Goal: Information Seeking & Learning: Learn about a topic

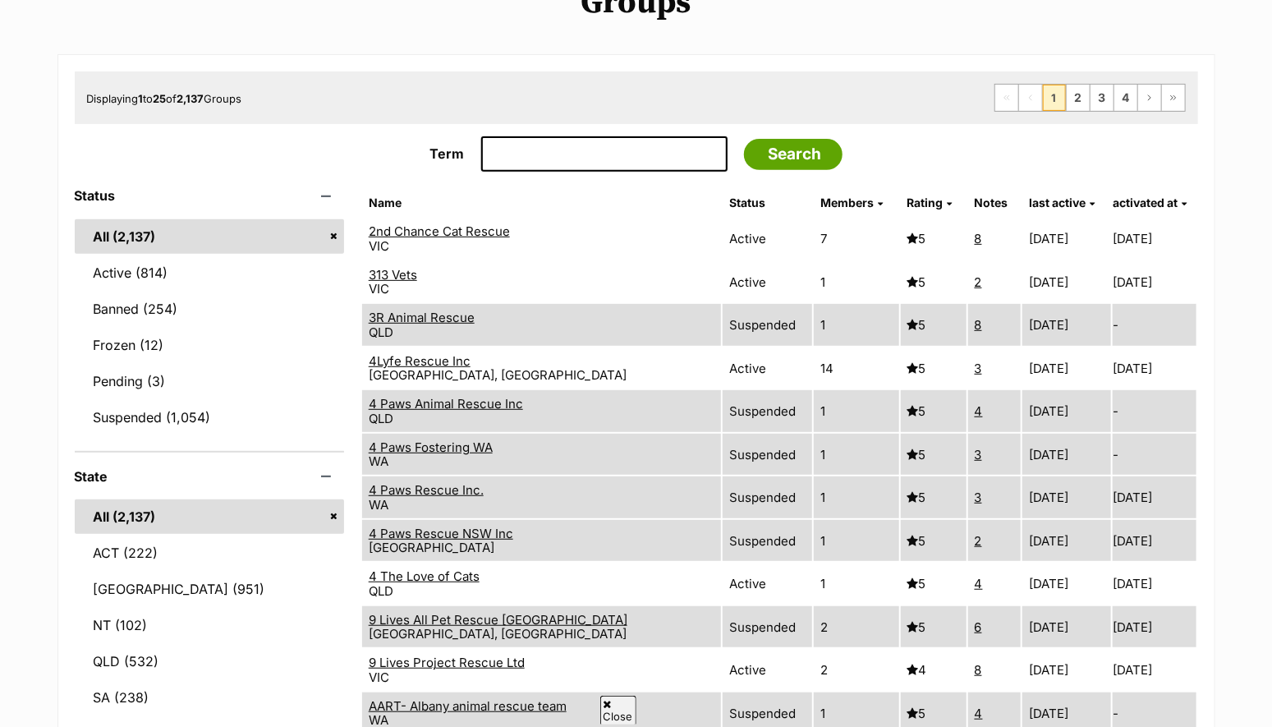
scroll to position [231, 0]
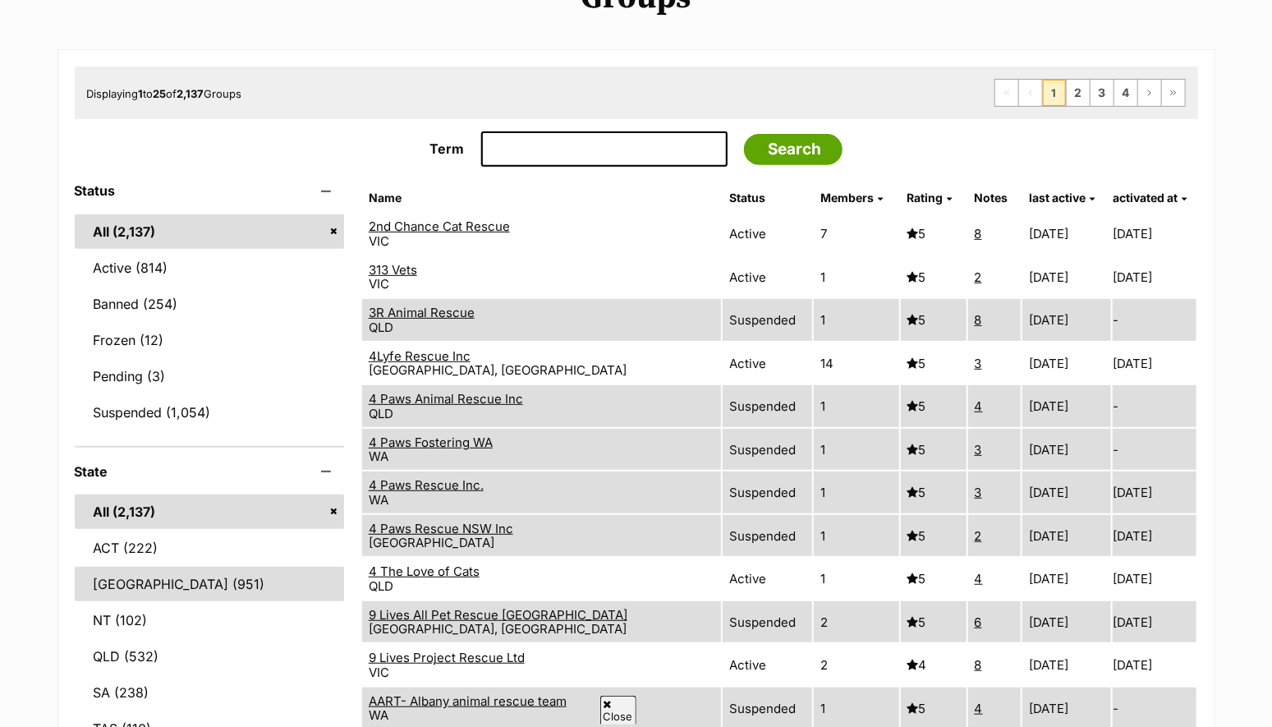
click at [205, 576] on link "[GEOGRAPHIC_DATA] (951)" at bounding box center [209, 584] width 269 height 34
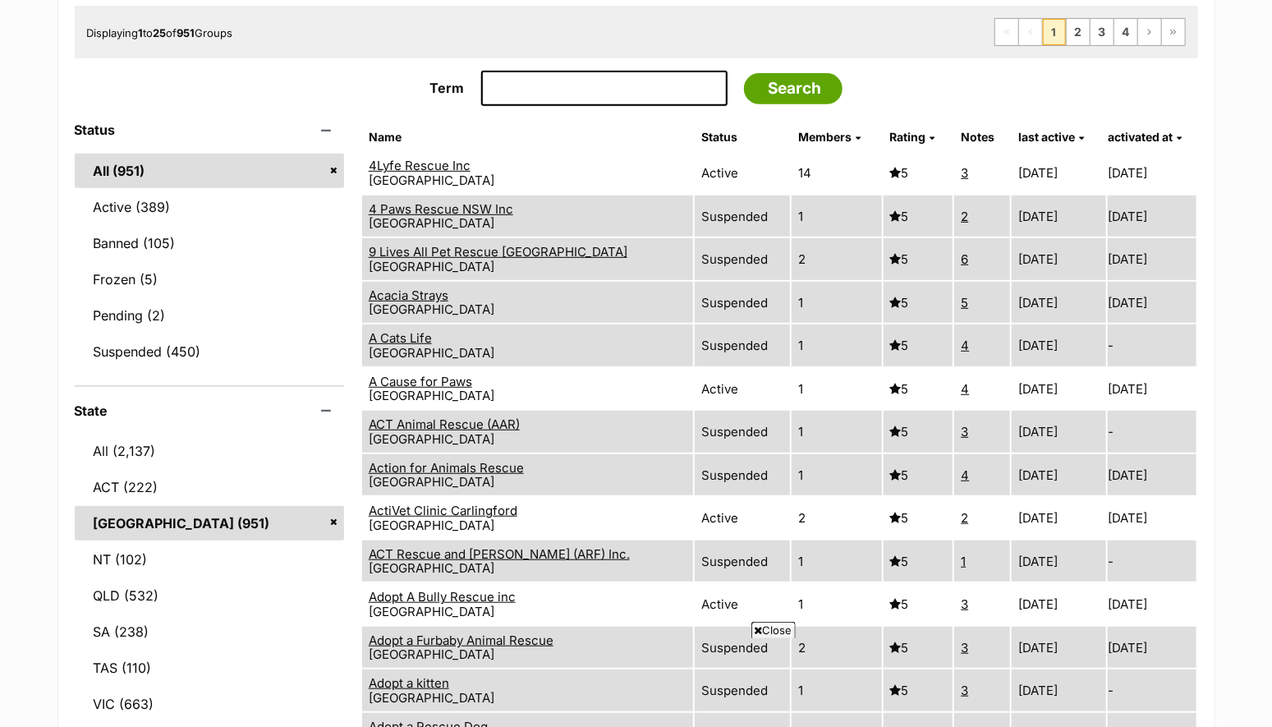
scroll to position [231, 0]
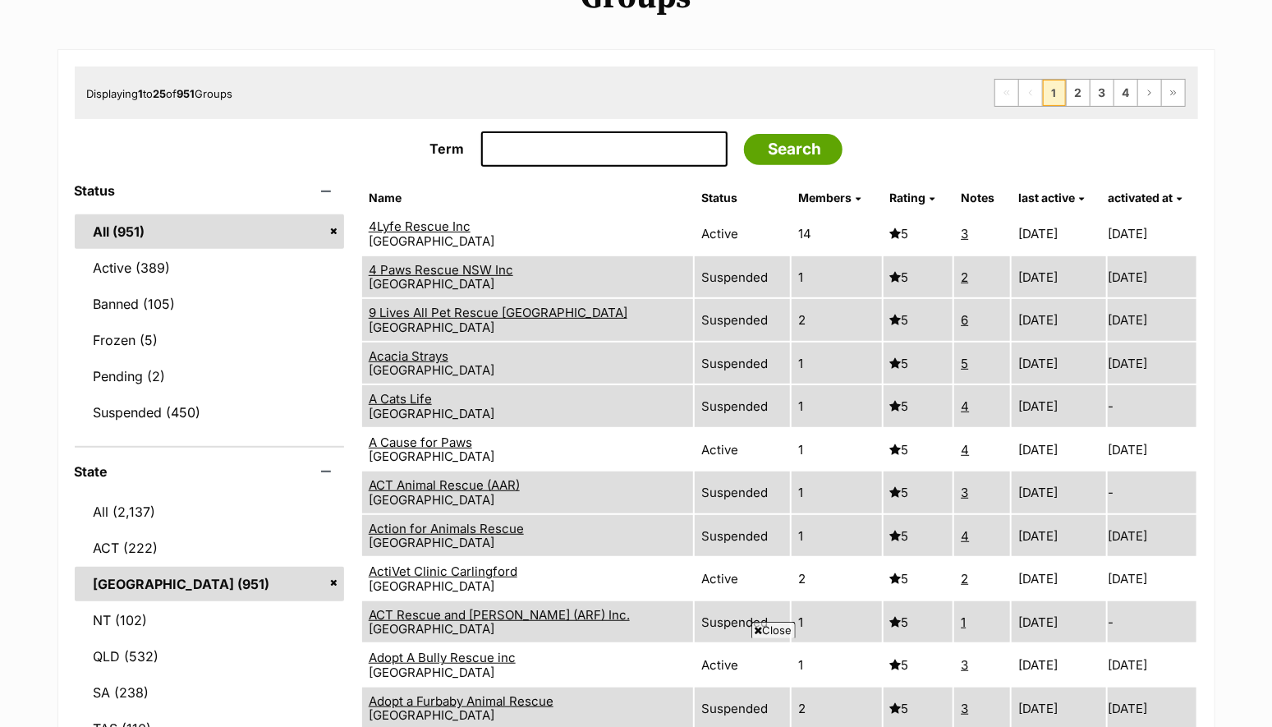
click at [923, 193] on link "Rating" at bounding box center [912, 198] width 45 height 14
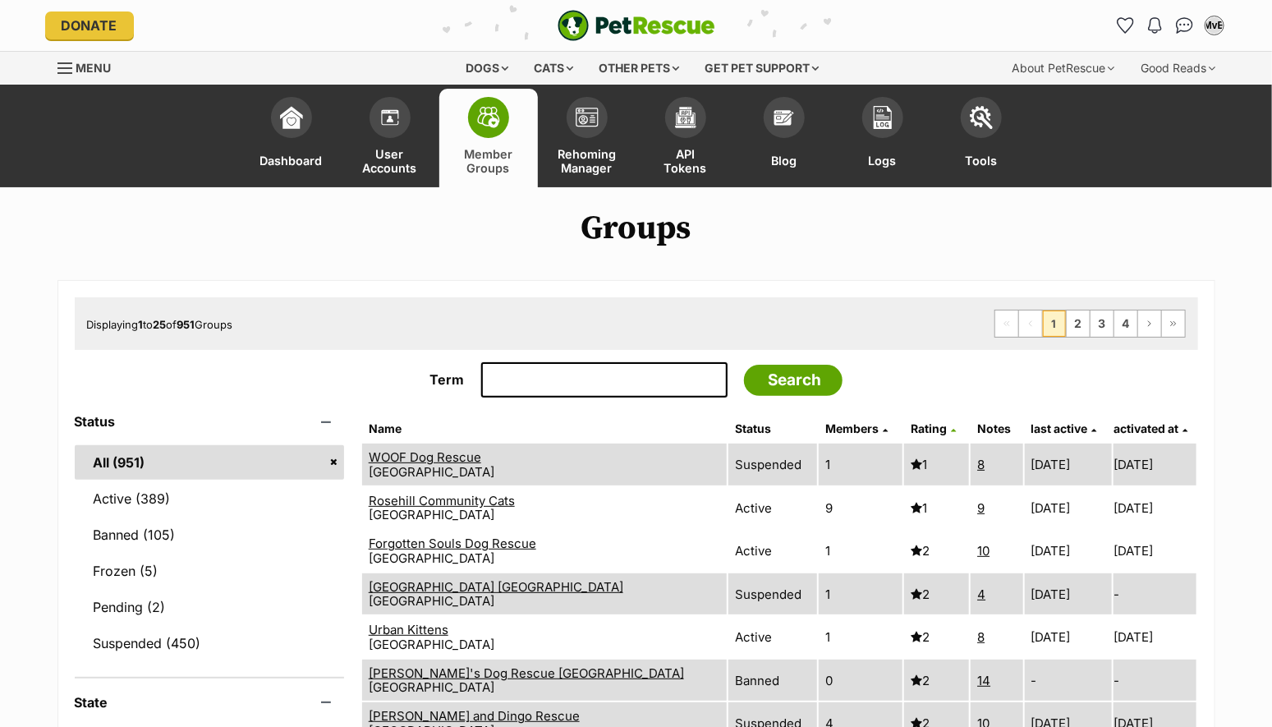
click at [924, 422] on span "Rating" at bounding box center [929, 428] width 36 height 14
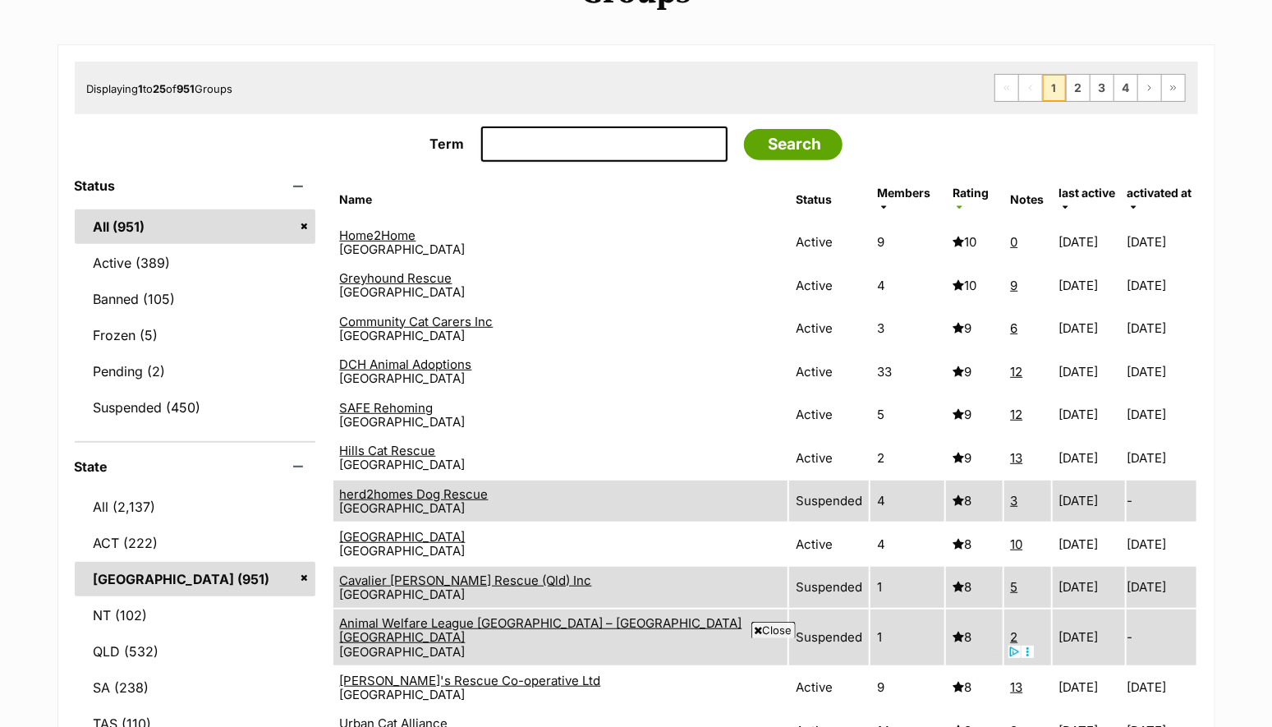
scroll to position [236, 0]
click at [433, 356] on link "DCH Animal Adoptions" at bounding box center [406, 364] width 132 height 16
click at [425, 400] on link "SAFE Rehoming" at bounding box center [387, 408] width 94 height 16
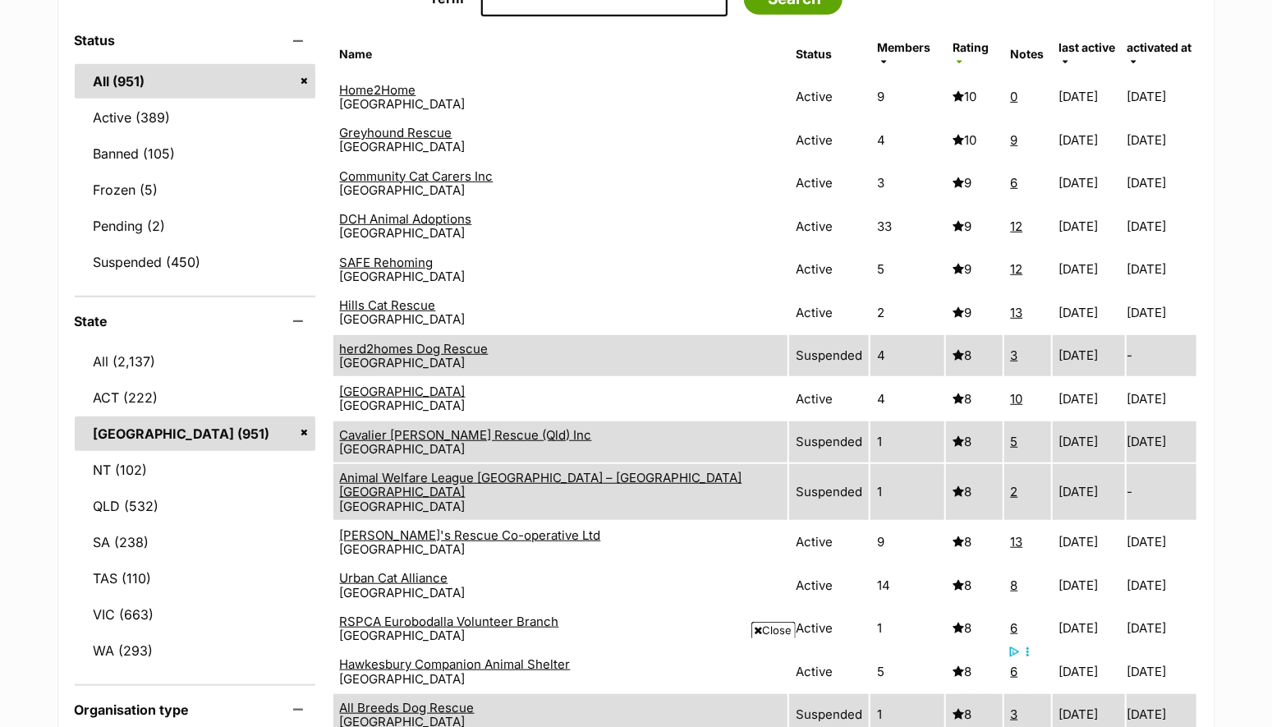
scroll to position [382, 0]
click at [495, 526] on link "[PERSON_NAME]'s Rescue Co-operative Ltd" at bounding box center [470, 534] width 261 height 16
click at [778, 627] on span "Close" at bounding box center [773, 630] width 44 height 16
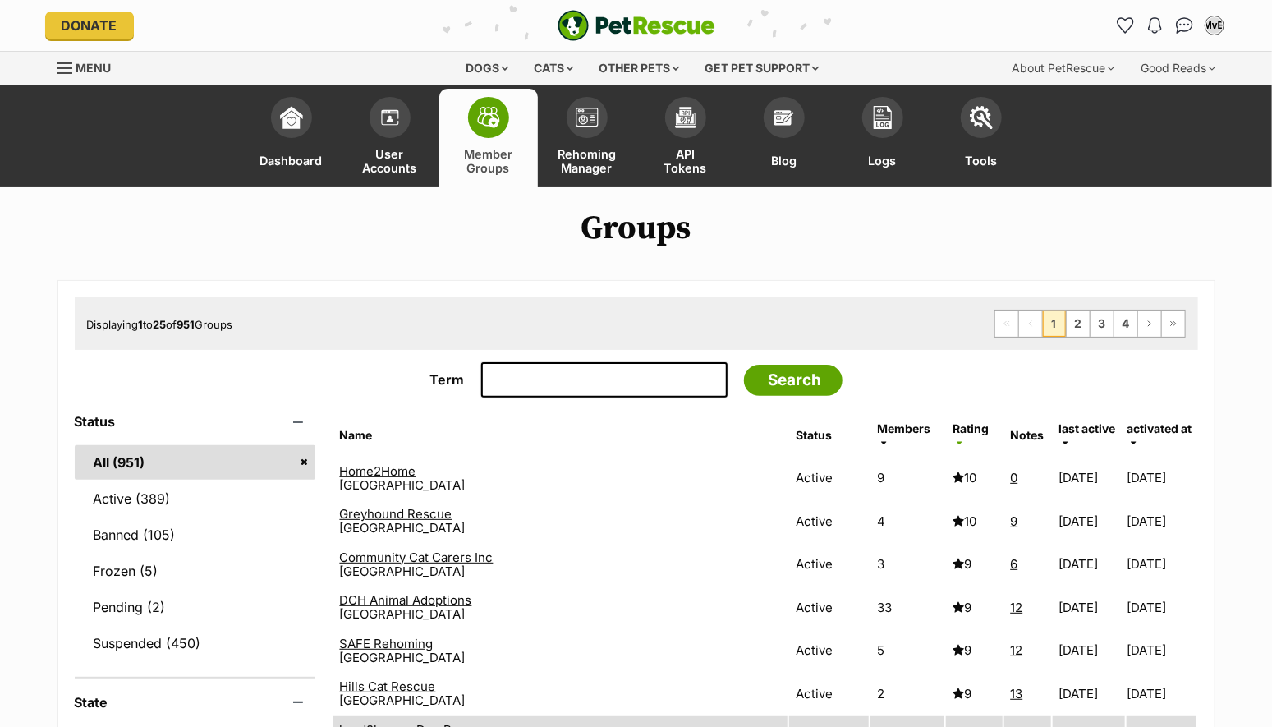
scroll to position [0, 0]
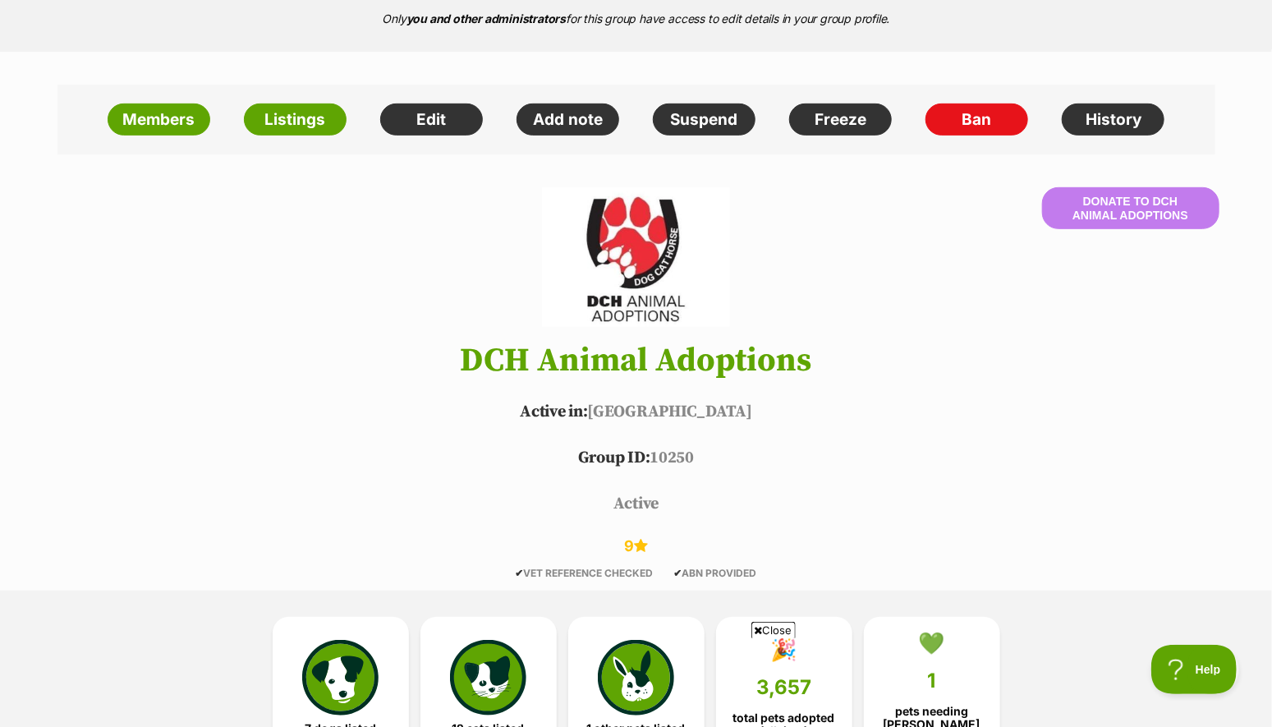
scroll to position [387, 0]
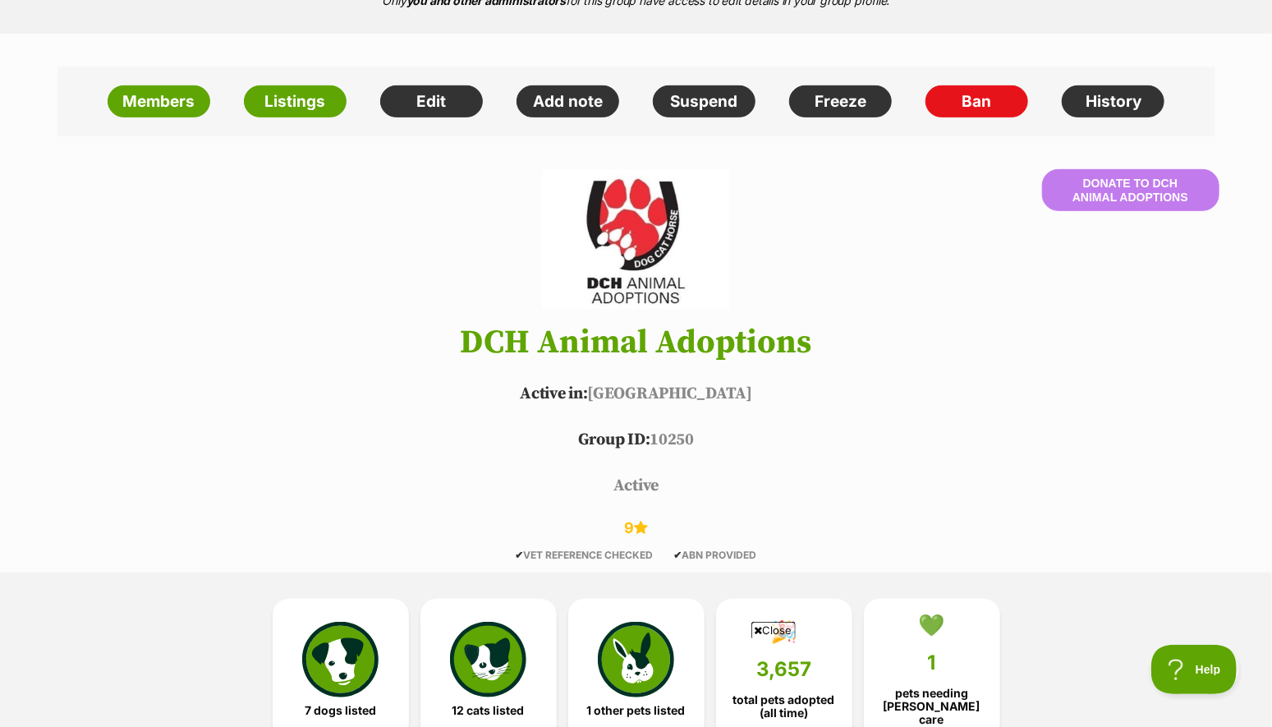
click at [778, 623] on span "Close" at bounding box center [773, 630] width 44 height 16
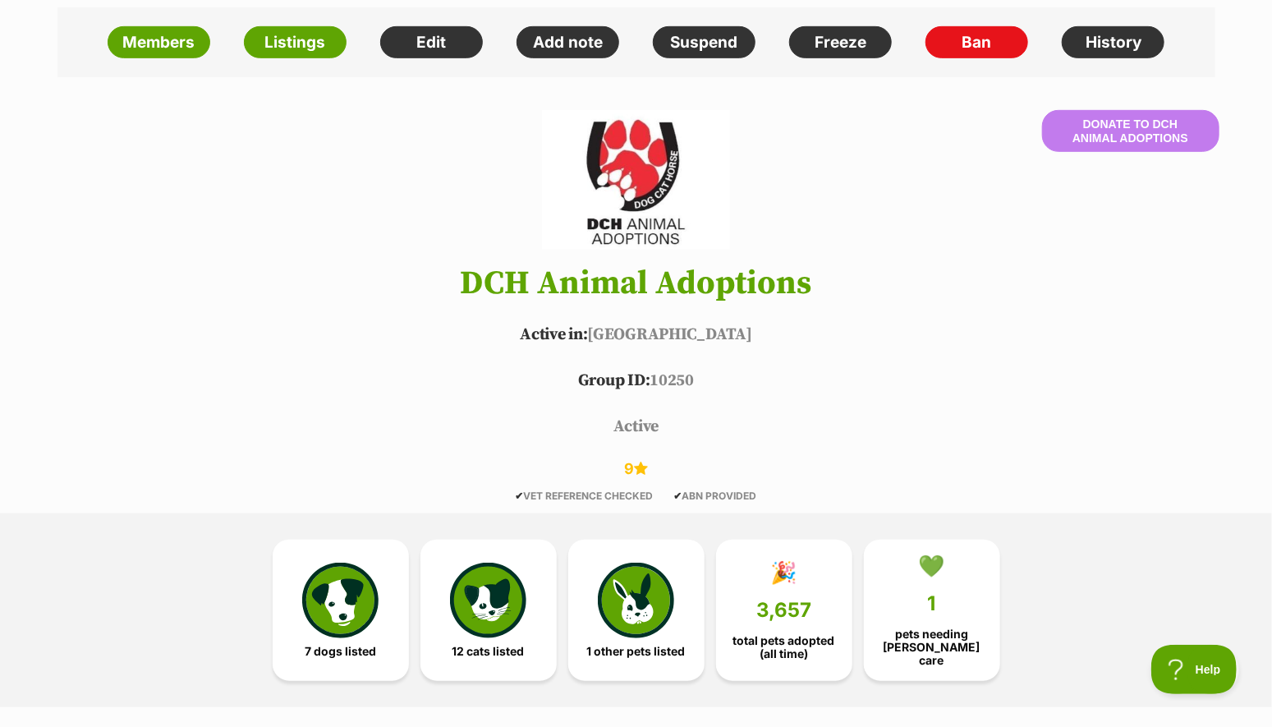
scroll to position [47, 0]
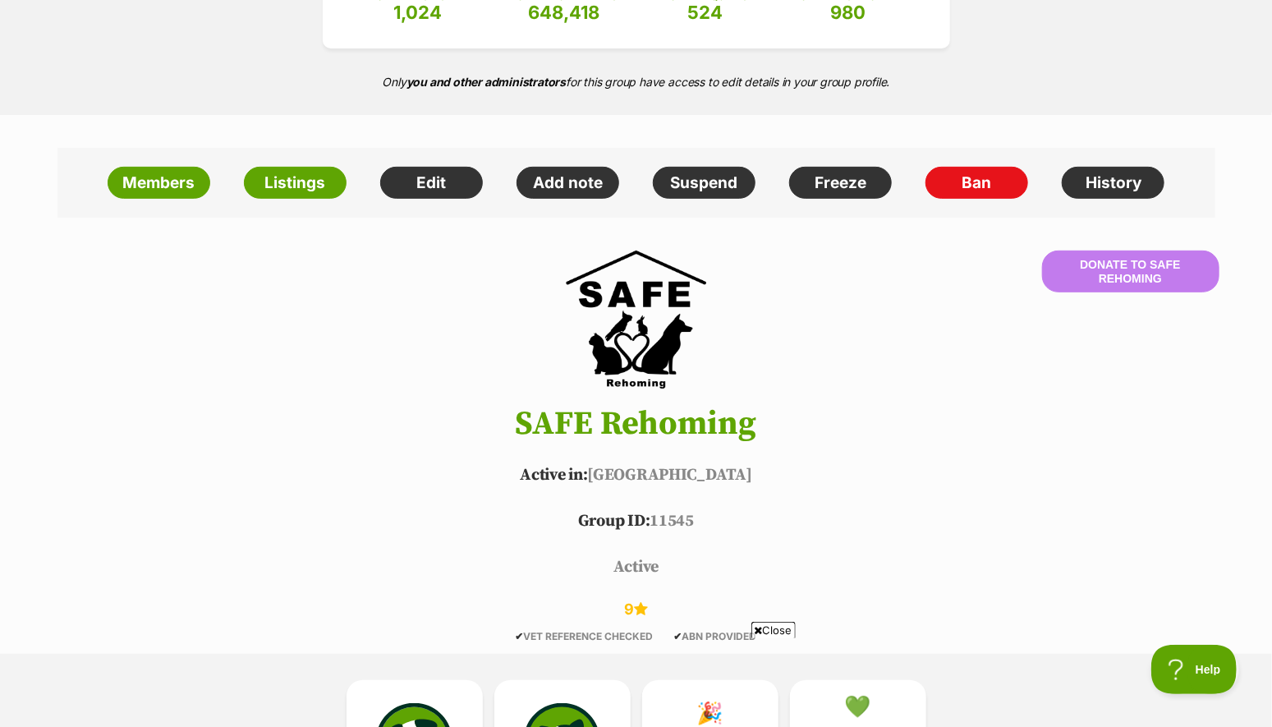
scroll to position [815, 0]
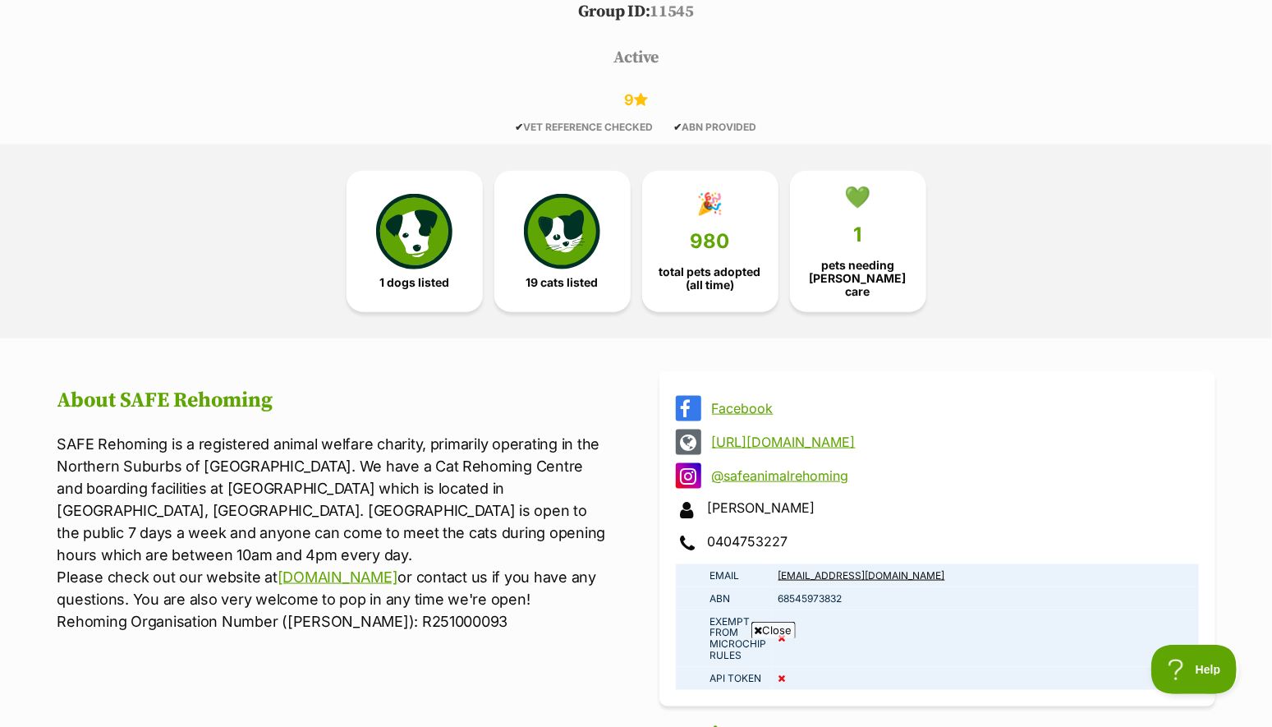
click at [785, 636] on span "Close" at bounding box center [773, 630] width 44 height 16
